Goal: Task Accomplishment & Management: Complete application form

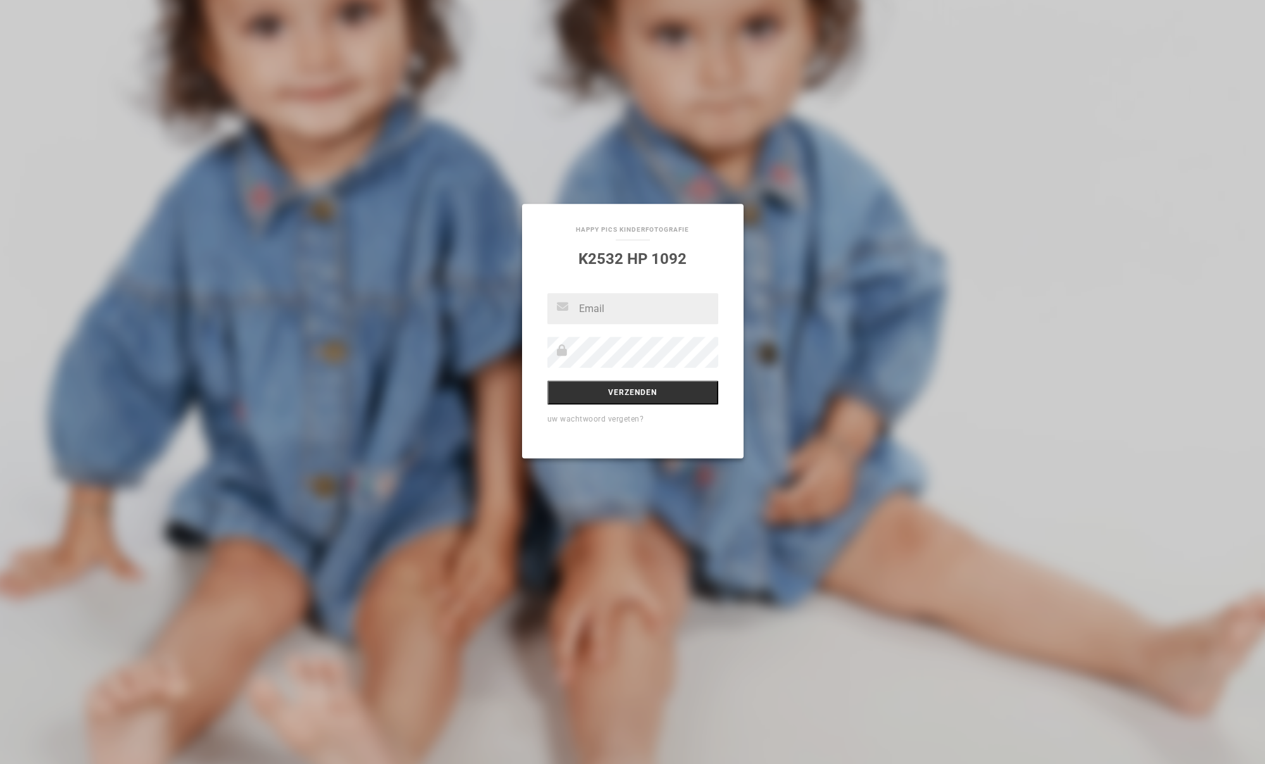
click at [590, 312] on input "text" at bounding box center [632, 308] width 171 height 31
paste input "[EMAIL_ADDRESS][DOMAIN_NAME]"
paste input "262642"
drag, startPoint x: 703, startPoint y: 307, endPoint x: 670, endPoint y: 309, distance: 33.0
click at [670, 309] on input "esrakarakas@live.nl262642" at bounding box center [632, 308] width 171 height 31
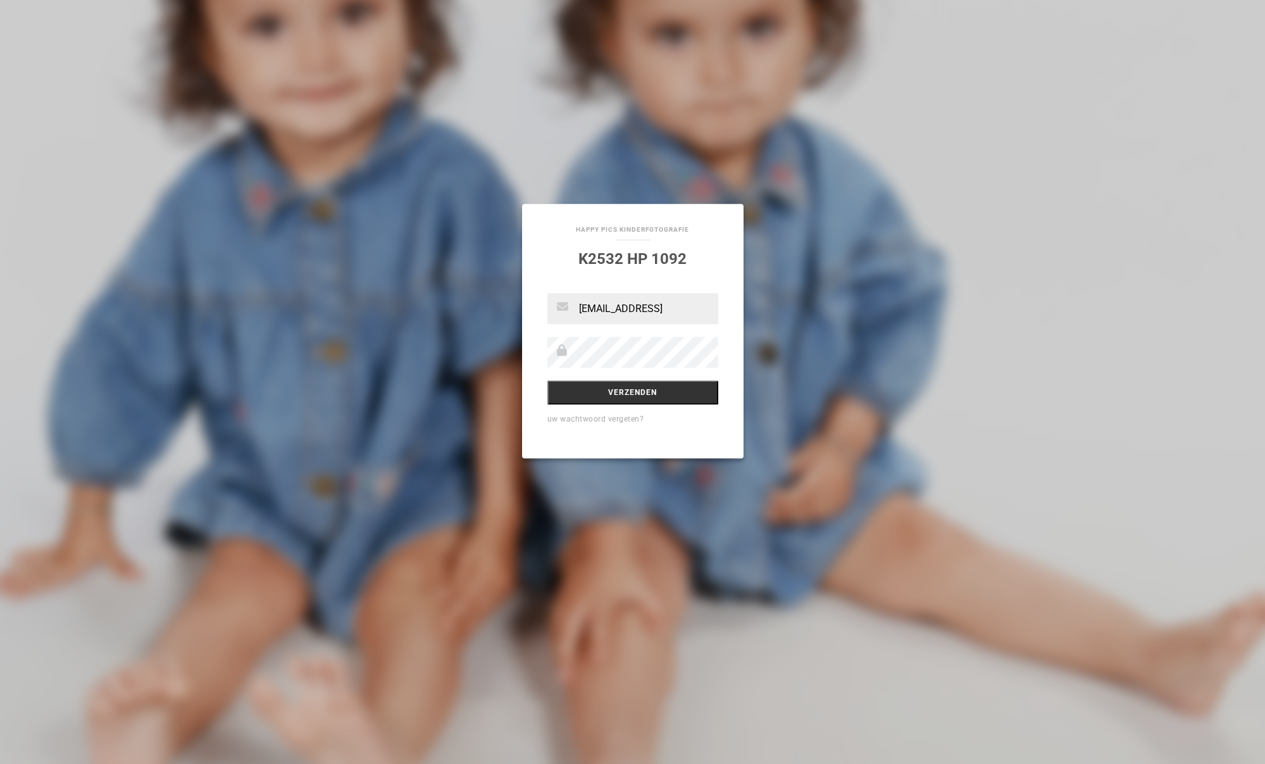
type input "[EMAIL_ADDRESS][DOMAIN_NAME]"
click at [631, 395] on input "Verzenden" at bounding box center [632, 392] width 171 height 24
